Goal: Information Seeking & Learning: Learn about a topic

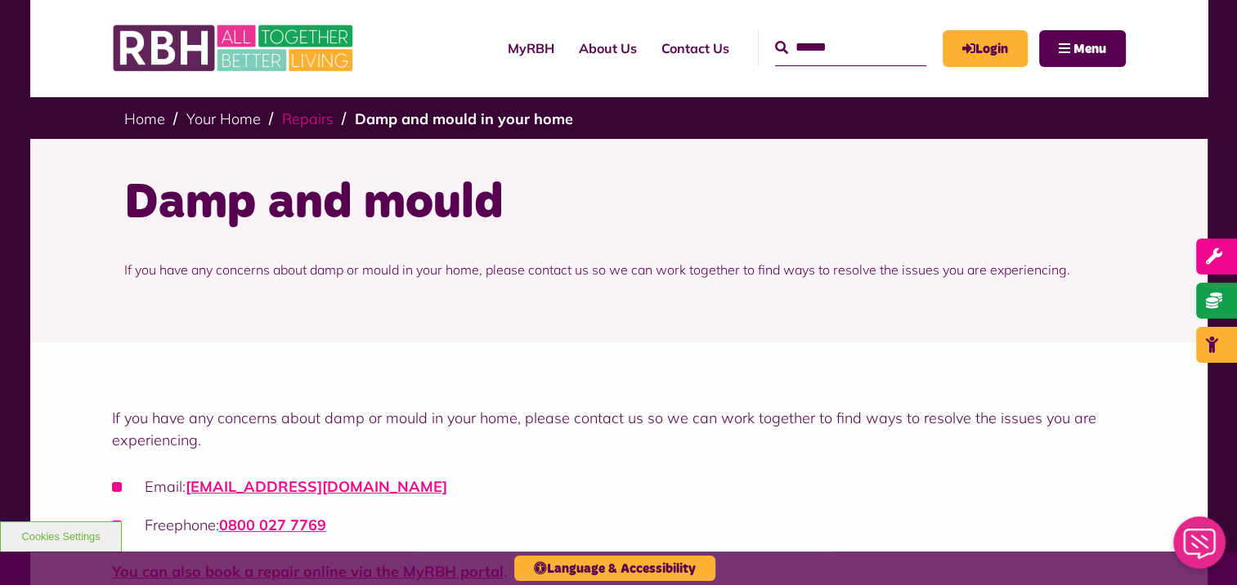
click at [285, 124] on link "Repairs" at bounding box center [308, 119] width 52 height 19
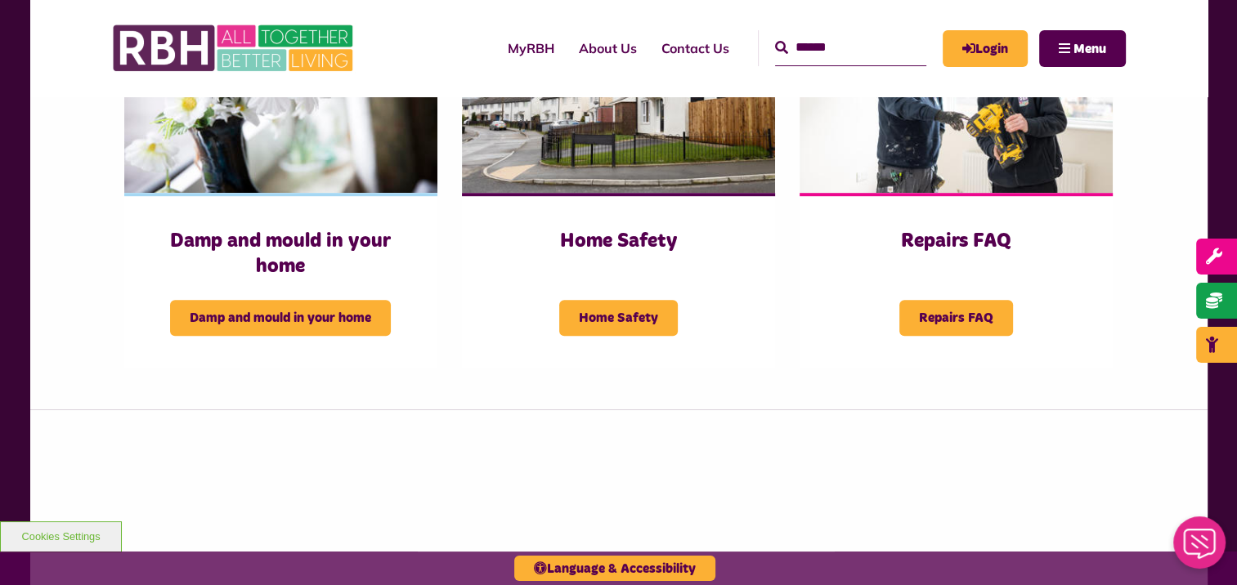
scroll to position [899, 0]
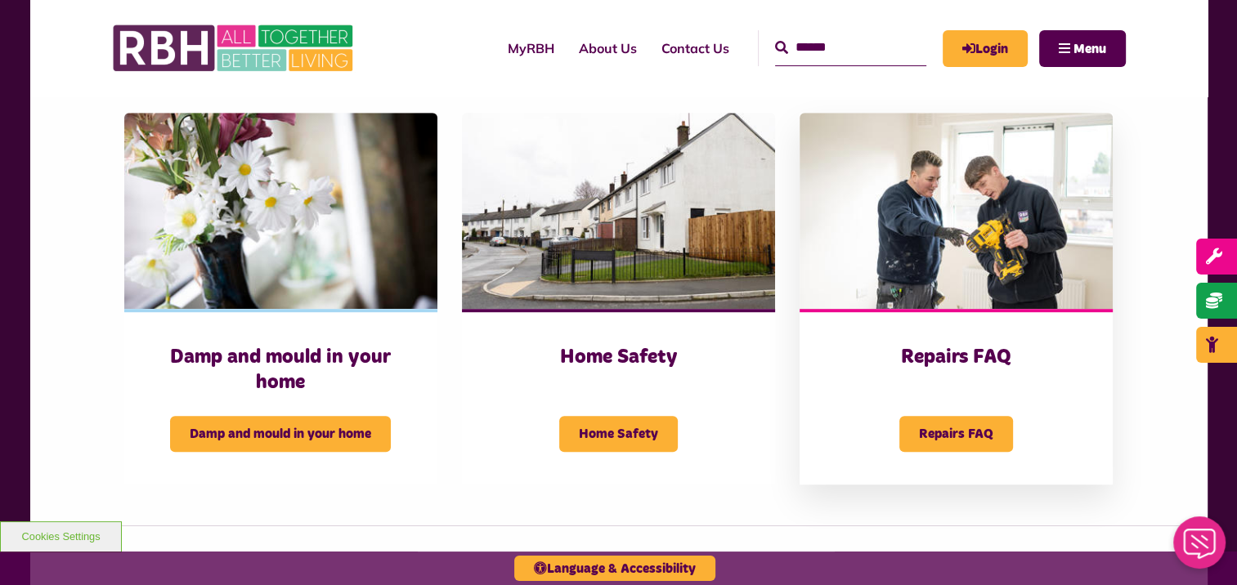
drag, startPoint x: 858, startPoint y: 262, endPoint x: 839, endPoint y: 250, distance: 22.7
click at [858, 262] on img at bounding box center [956, 211] width 313 height 196
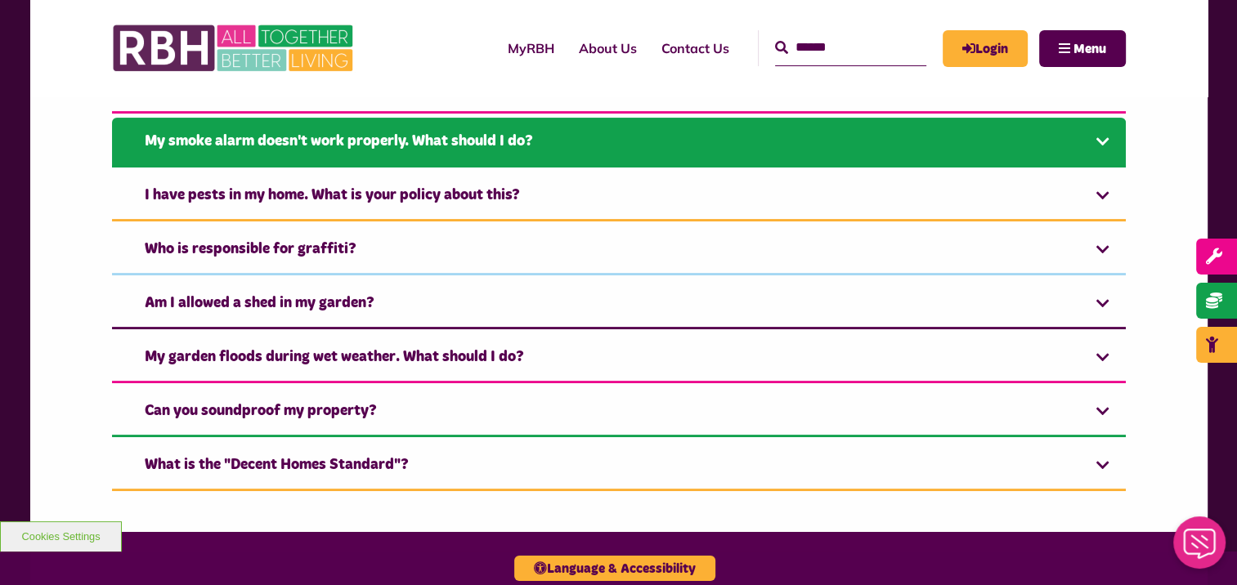
scroll to position [409, 0]
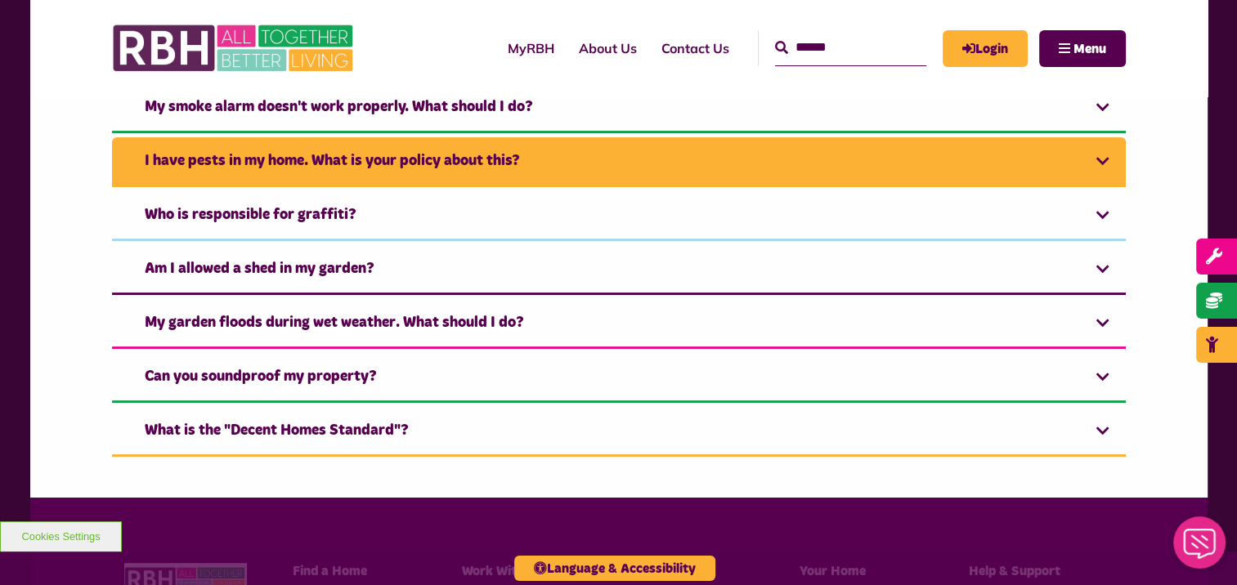
click at [329, 177] on link "I have pests in my home. What is your policy about this?" at bounding box center [619, 162] width 1014 height 50
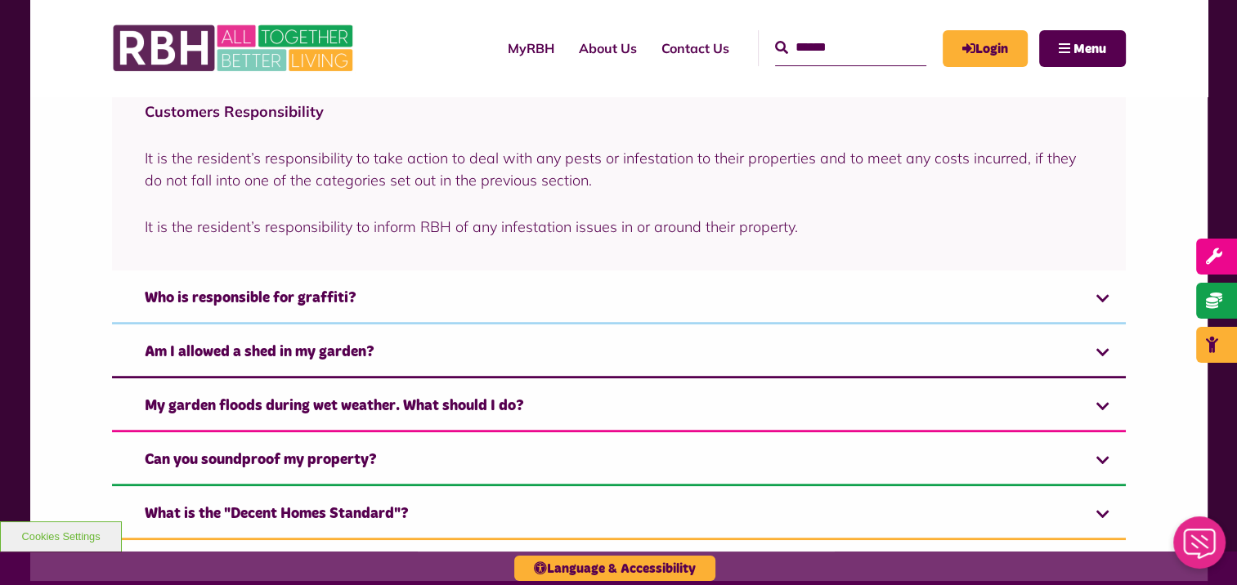
scroll to position [1063, 0]
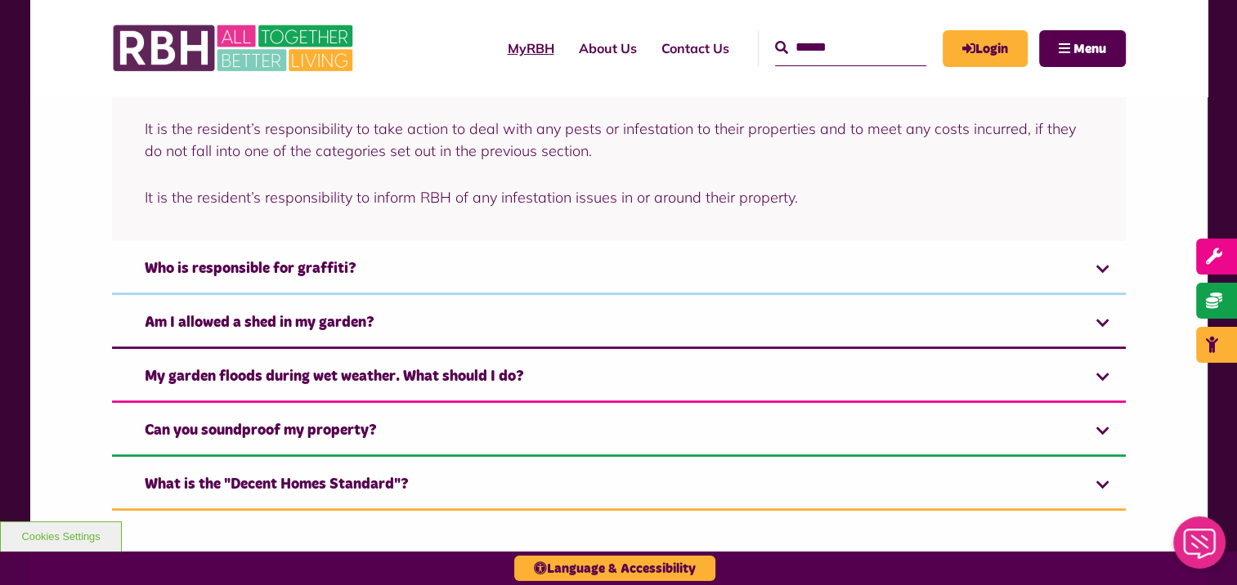
click at [509, 33] on link "MyRBH" at bounding box center [530, 48] width 71 height 44
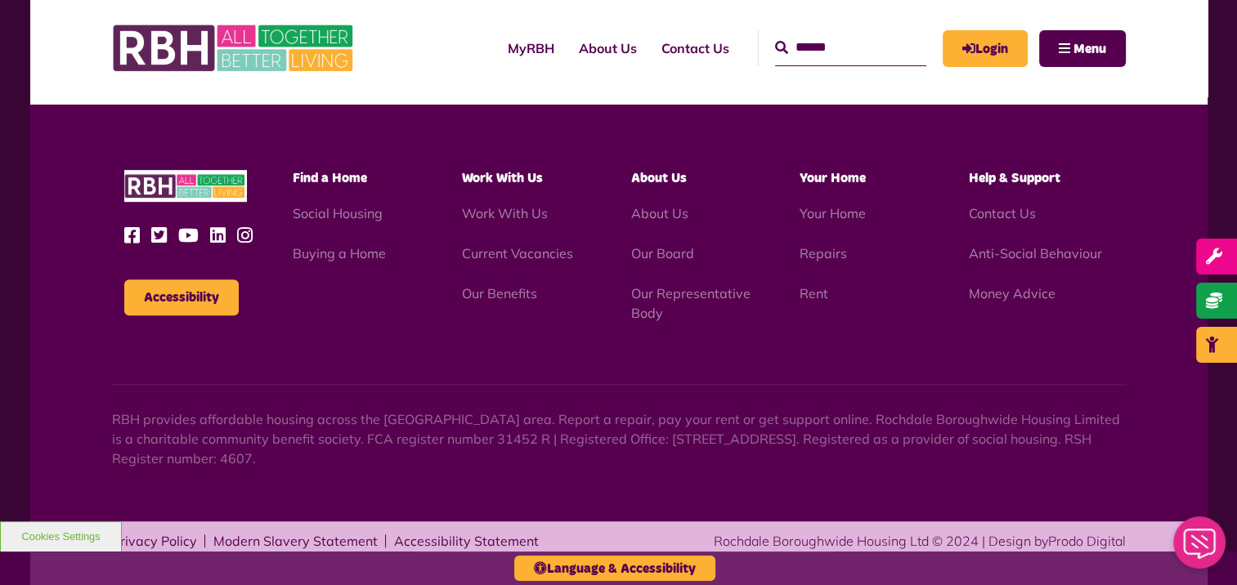
scroll to position [802, 0]
click at [819, 249] on link "Repairs" at bounding box center [823, 253] width 47 height 16
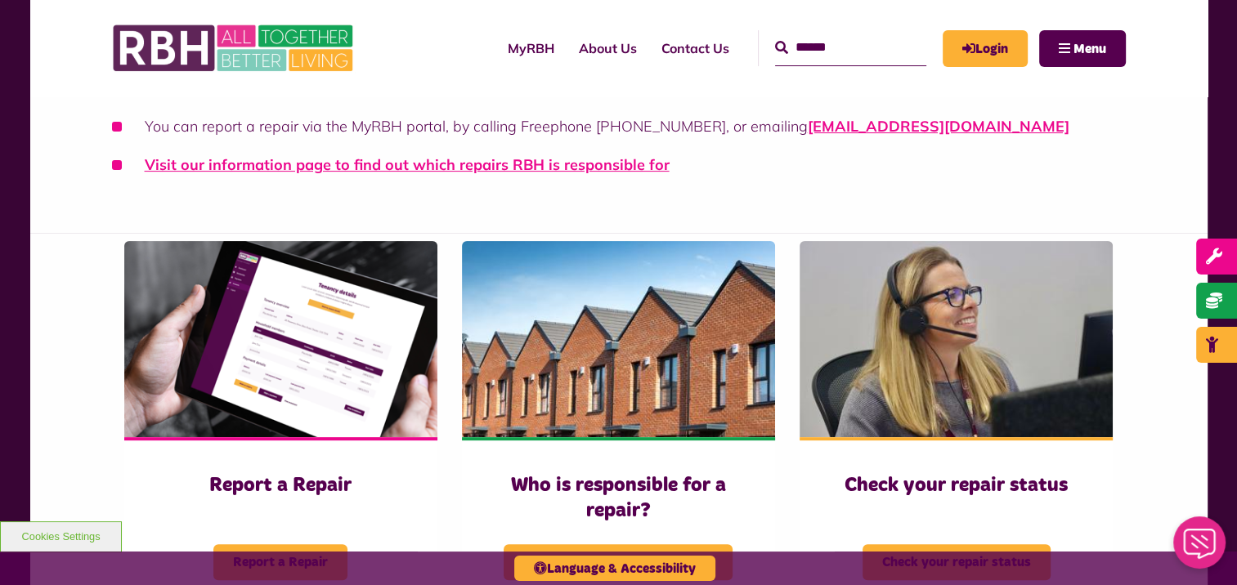
scroll to position [491, 0]
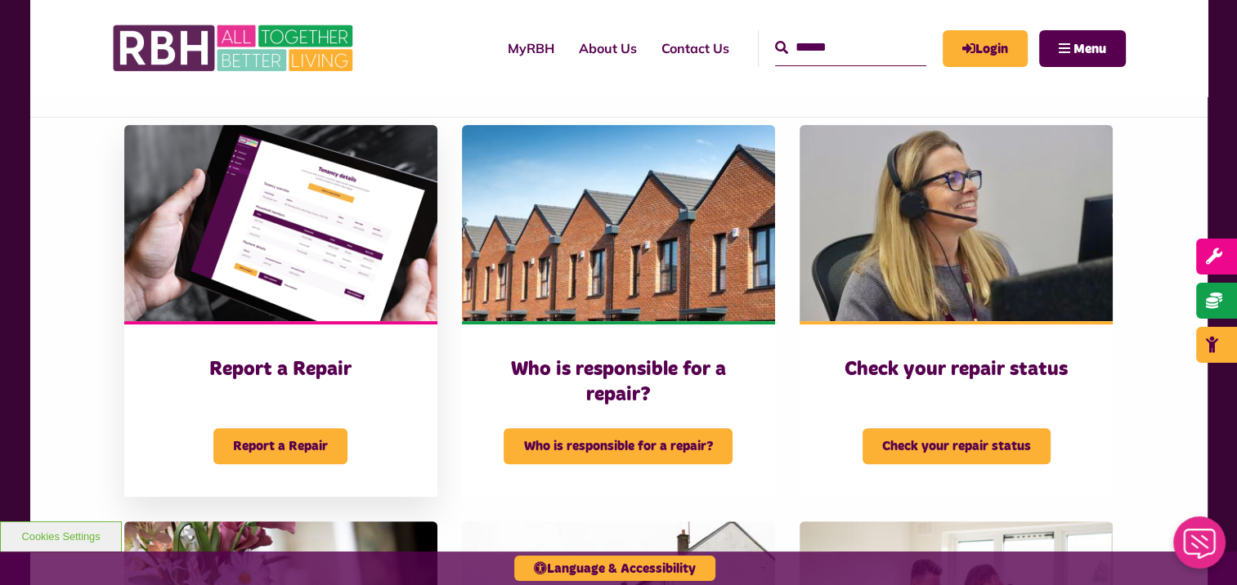
click at [305, 338] on div "Report a Repair Report a Repair" at bounding box center [280, 409] width 313 height 176
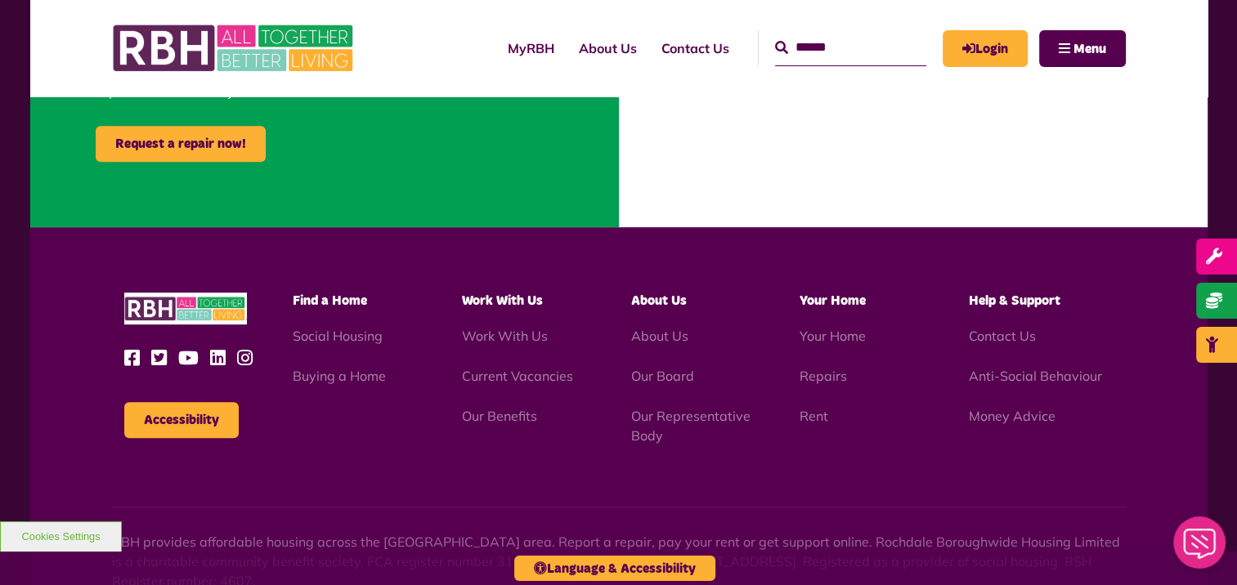
scroll to position [818, 0]
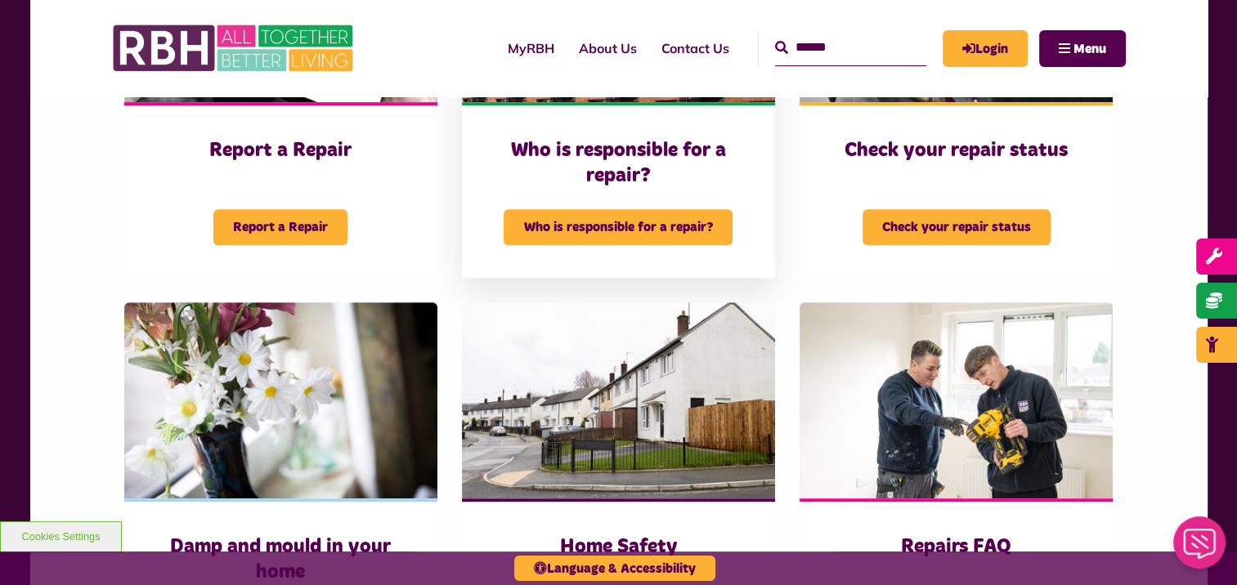
scroll to position [818, 0]
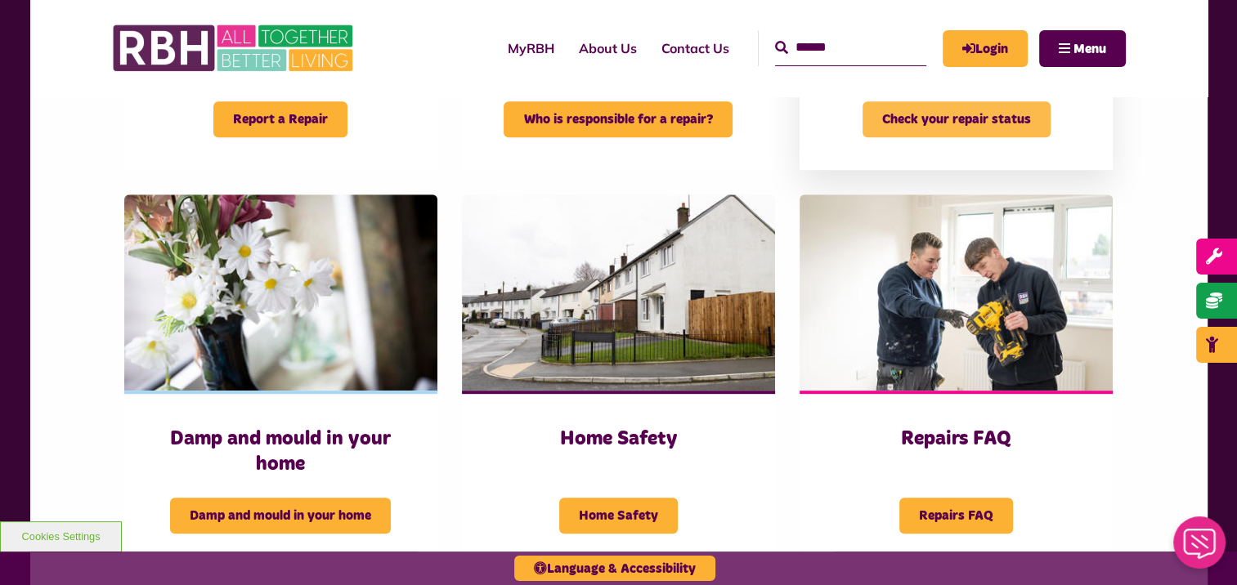
click at [930, 113] on span "Check your repair status" at bounding box center [957, 119] width 188 height 36
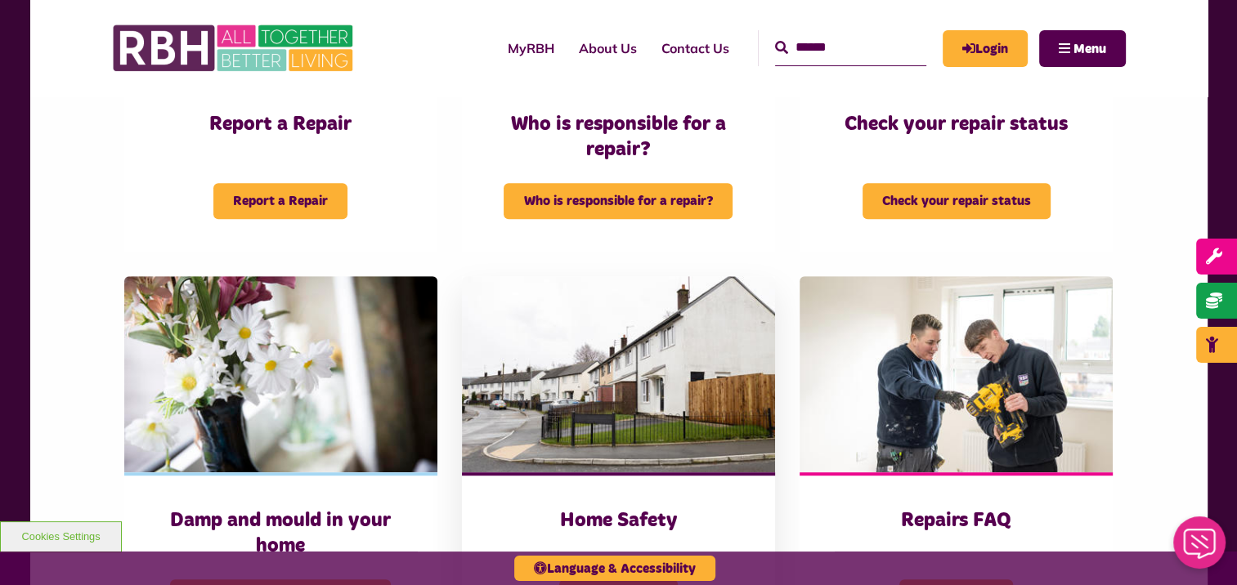
scroll to position [818, 0]
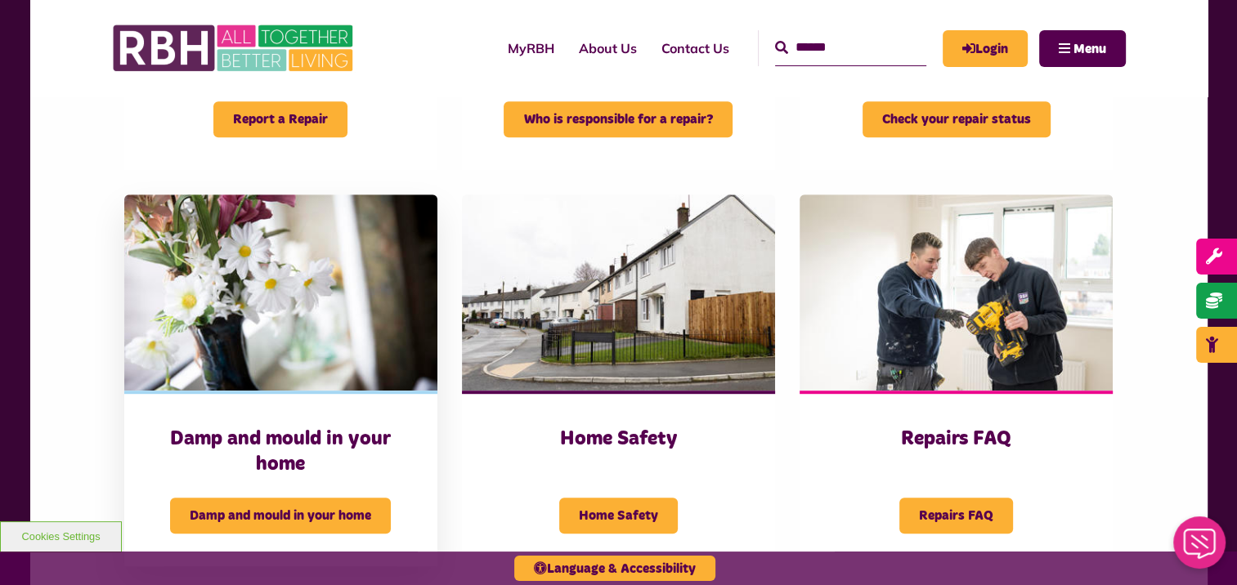
click at [226, 435] on h3 "Damp and mould in your home" at bounding box center [281, 452] width 248 height 51
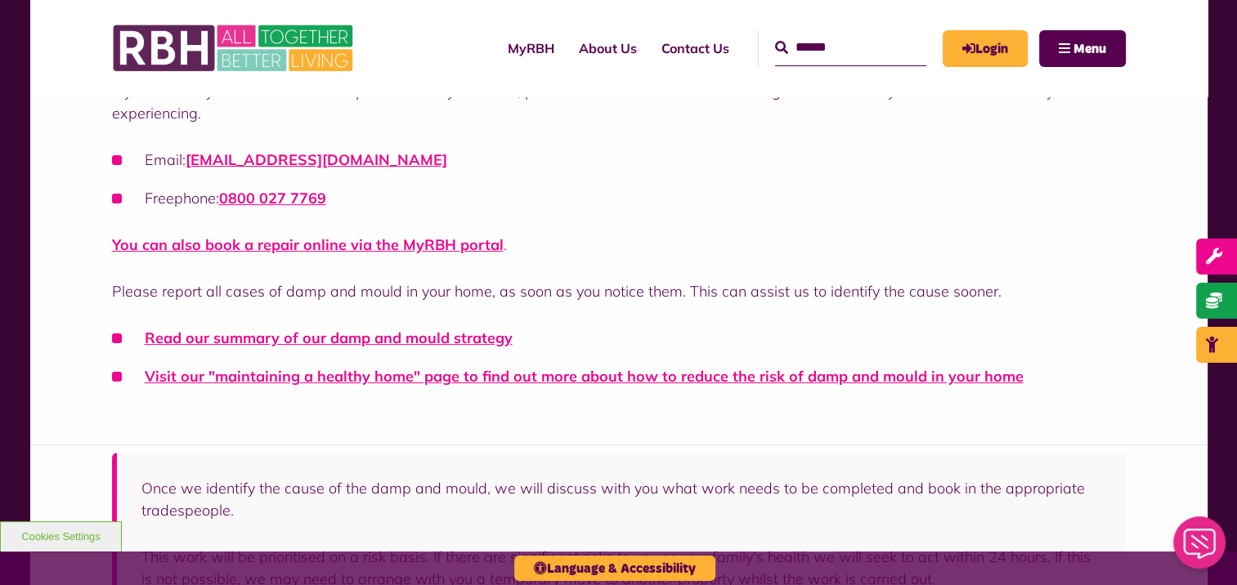
scroll to position [409, 0]
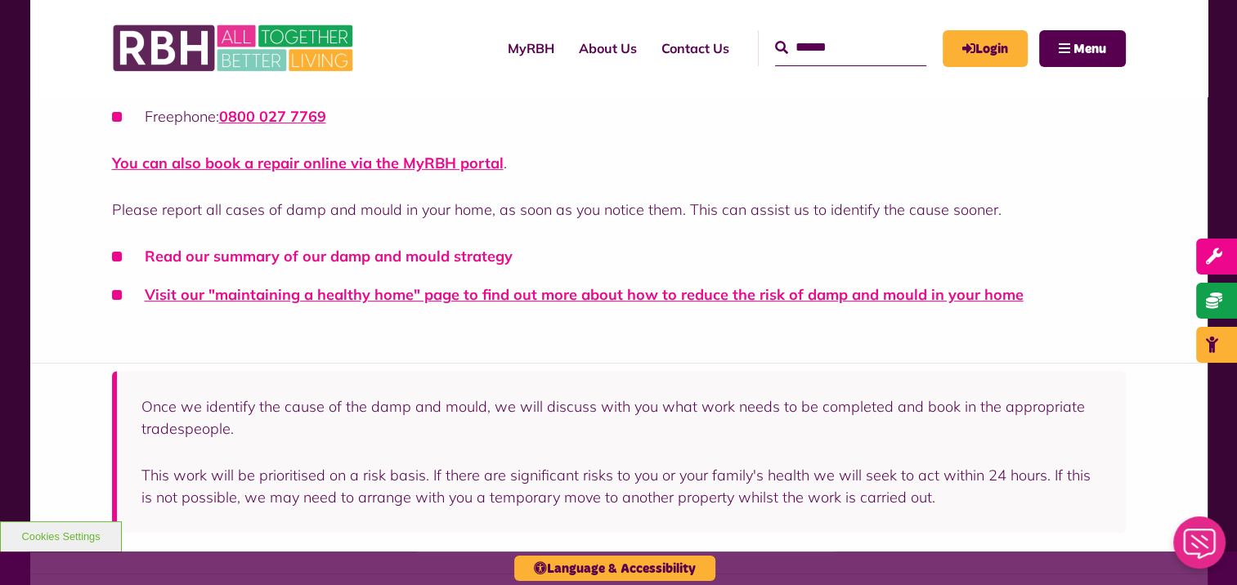
click at [294, 262] on link "Read our summary of our damp and mould strategy" at bounding box center [329, 256] width 368 height 19
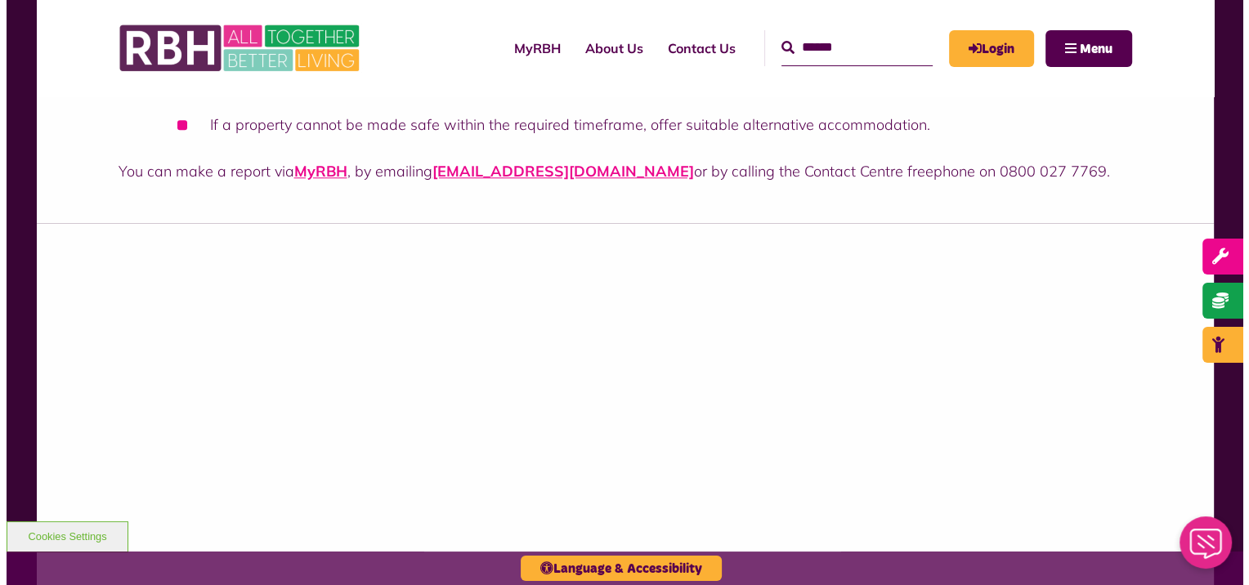
scroll to position [1553, 0]
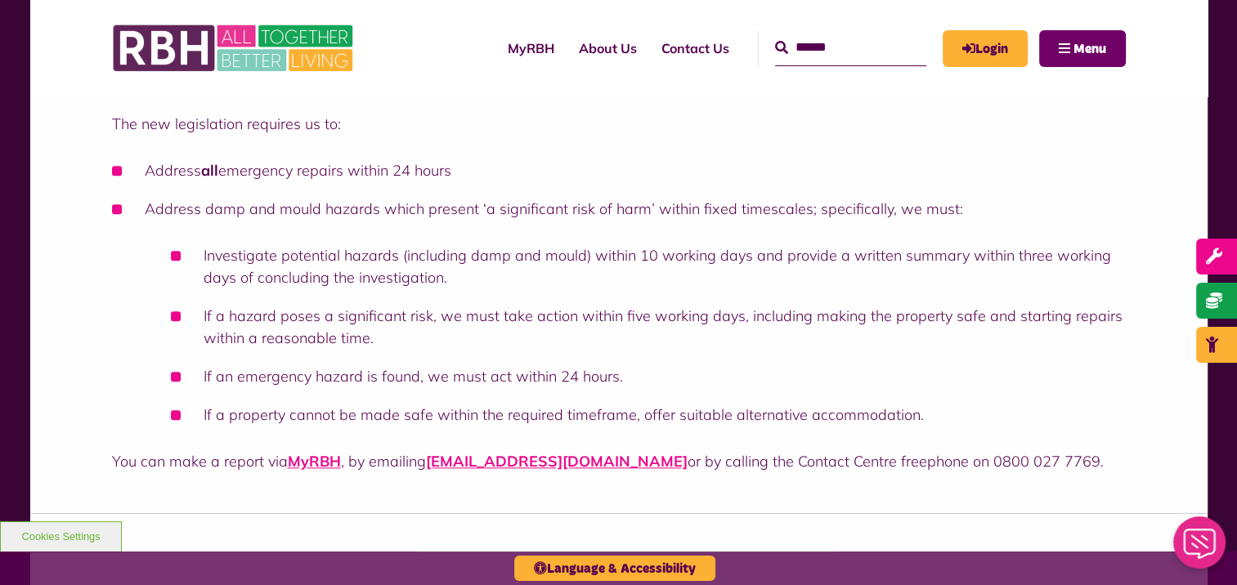
click at [1102, 33] on button "Menu" at bounding box center [1082, 48] width 87 height 37
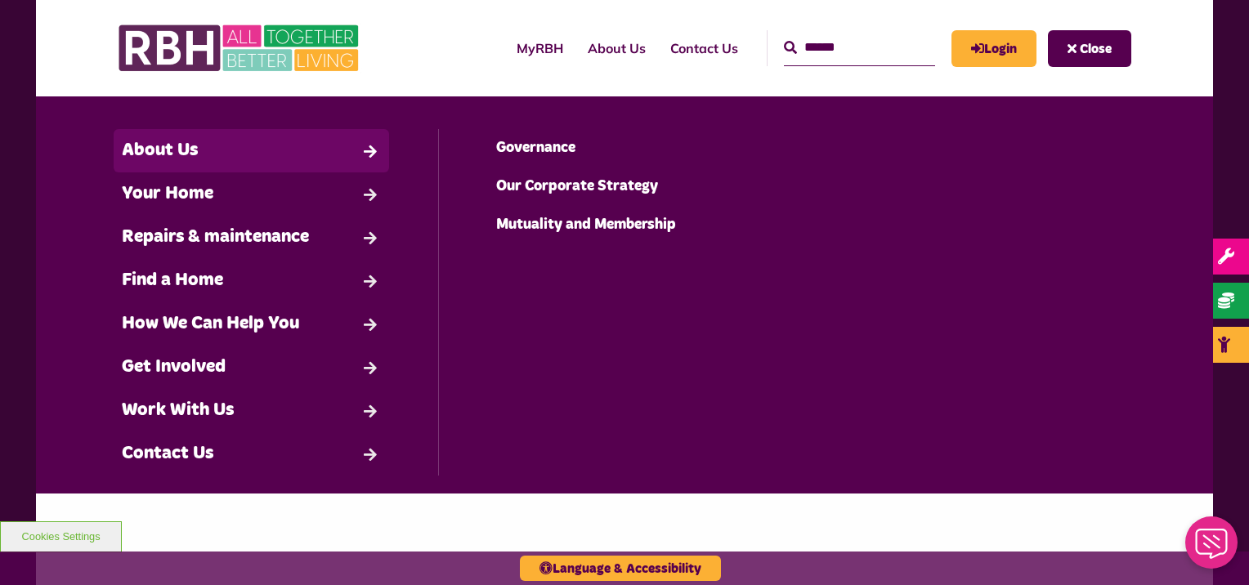
click at [304, 144] on link "About Us" at bounding box center [252, 150] width 276 height 43
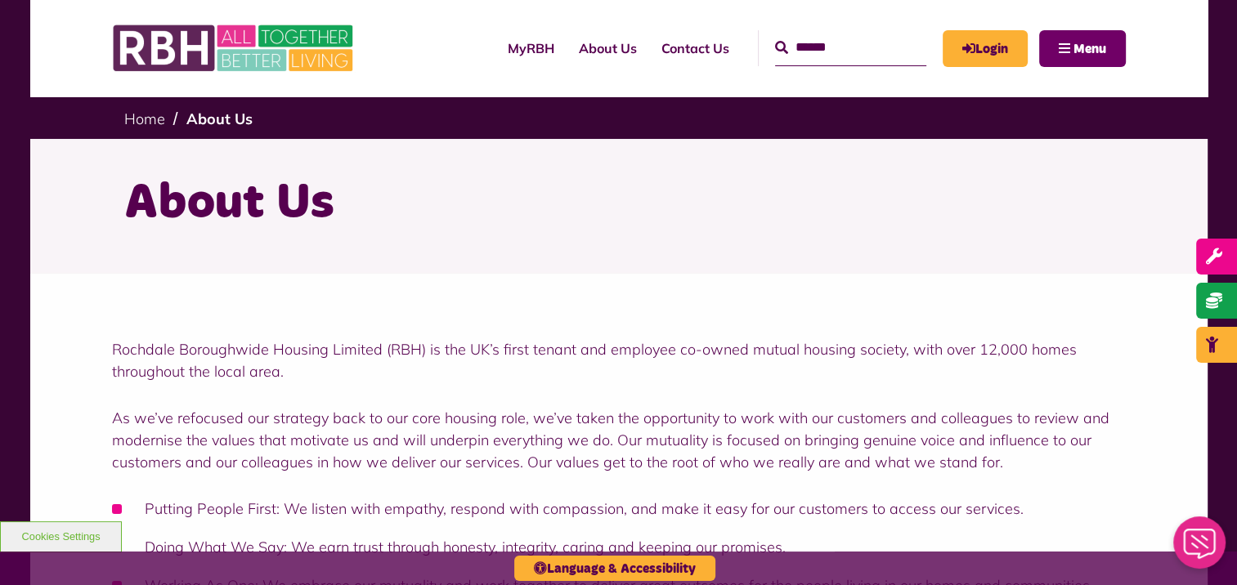
click at [1050, 54] on button "Menu" at bounding box center [1082, 48] width 87 height 37
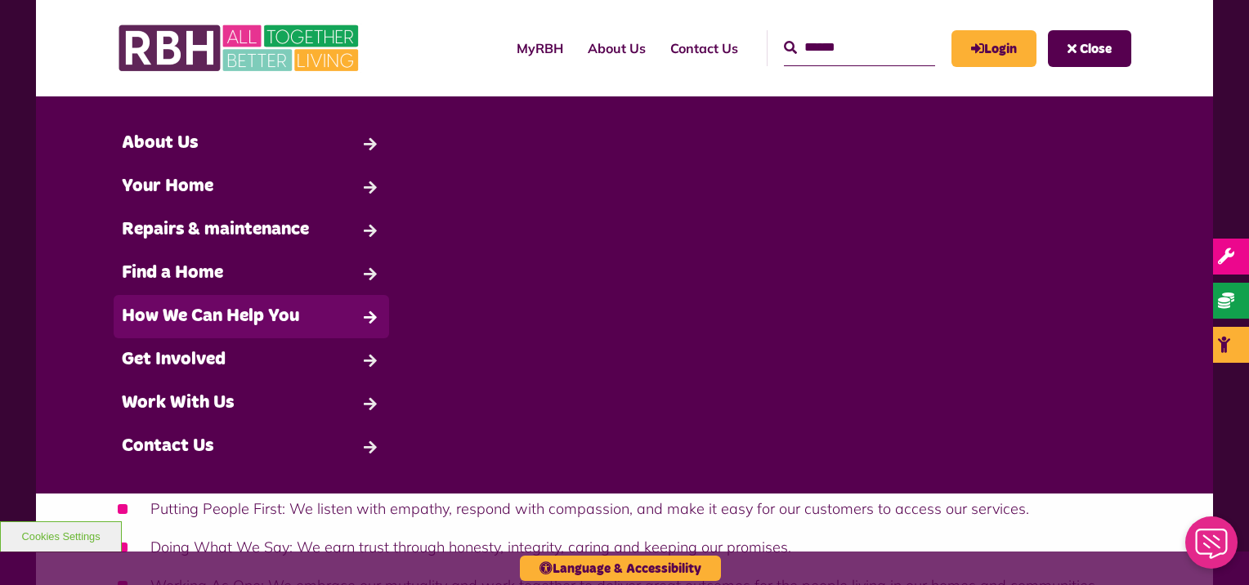
scroll to position [14, 0]
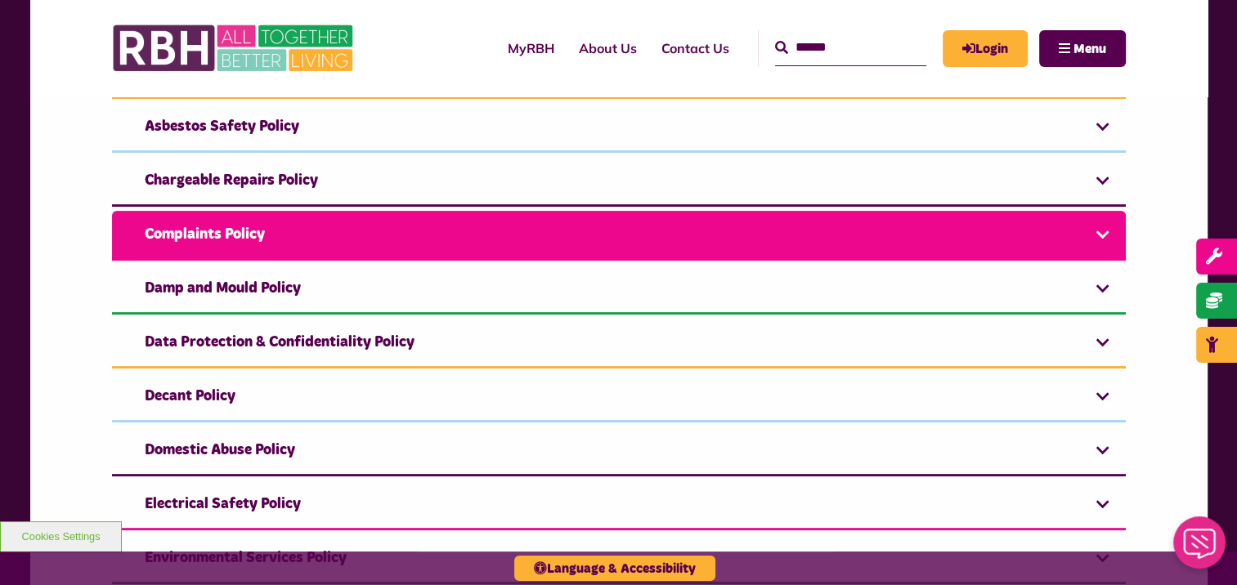
scroll to position [572, 0]
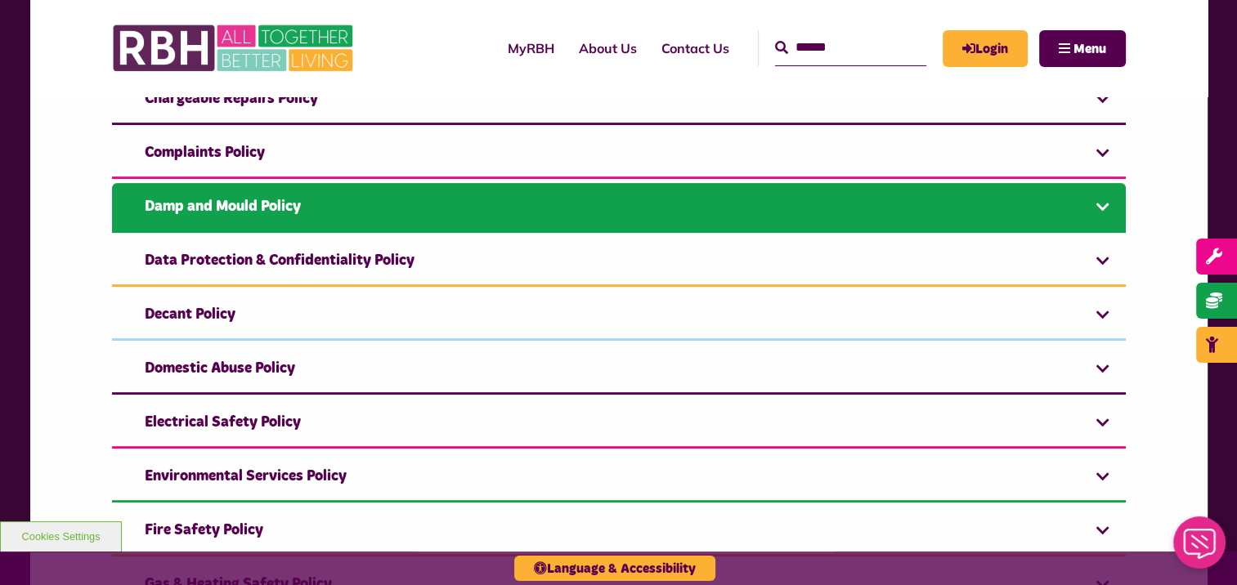
click at [175, 202] on link "Damp and Mould Policy" at bounding box center [619, 208] width 1014 height 50
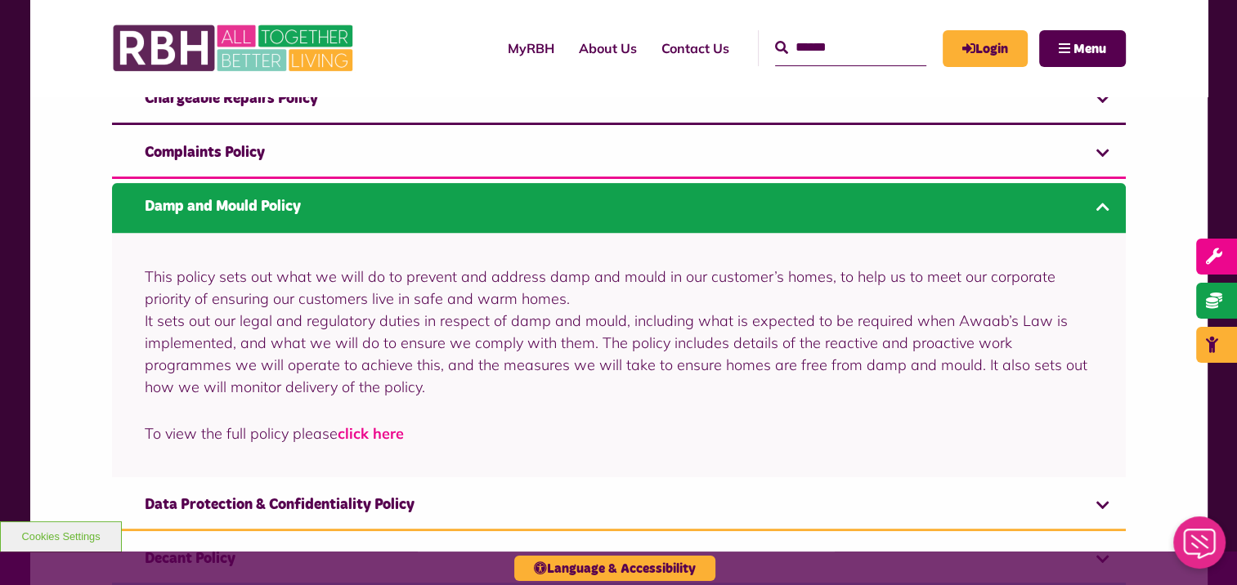
click at [383, 435] on link "click here" at bounding box center [371, 433] width 66 height 19
